Goal: Information Seeking & Learning: Learn about a topic

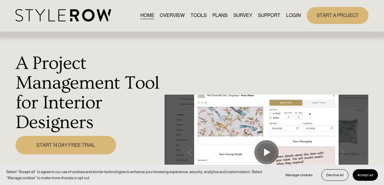
click at [220, 16] on link "PLANS" at bounding box center [219, 15] width 15 height 8
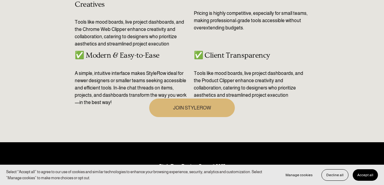
scroll to position [346, 0]
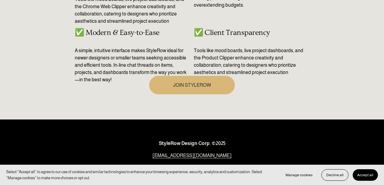
click at [172, 84] on link "JOIN STYLEROW" at bounding box center [192, 85] width 86 height 19
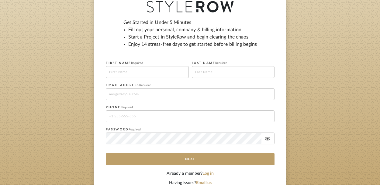
scroll to position [69, 0]
click at [136, 70] on input at bounding box center [147, 72] width 83 height 12
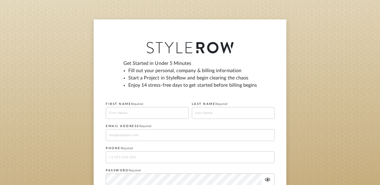
scroll to position [0, 0]
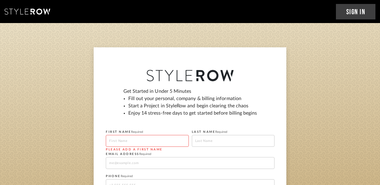
click at [34, 13] on icon at bounding box center [28, 12] width 46 height 6
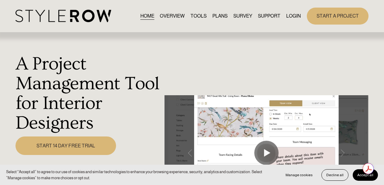
click at [172, 16] on link "OVERVIEW" at bounding box center [172, 16] width 25 height 8
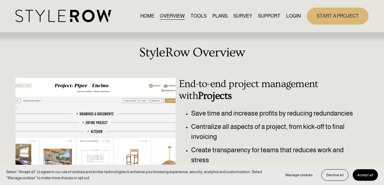
click at [193, 19] on link "TOOLS" at bounding box center [199, 16] width 16 height 8
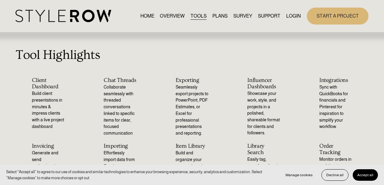
click at [172, 13] on link "OVERVIEW" at bounding box center [172, 16] width 25 height 8
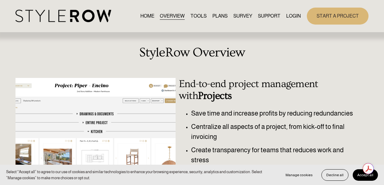
click at [142, 17] on link "HOME" at bounding box center [147, 16] width 14 height 8
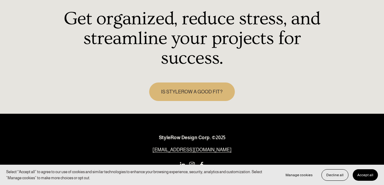
scroll to position [874, 0]
